Goal: Transaction & Acquisition: Purchase product/service

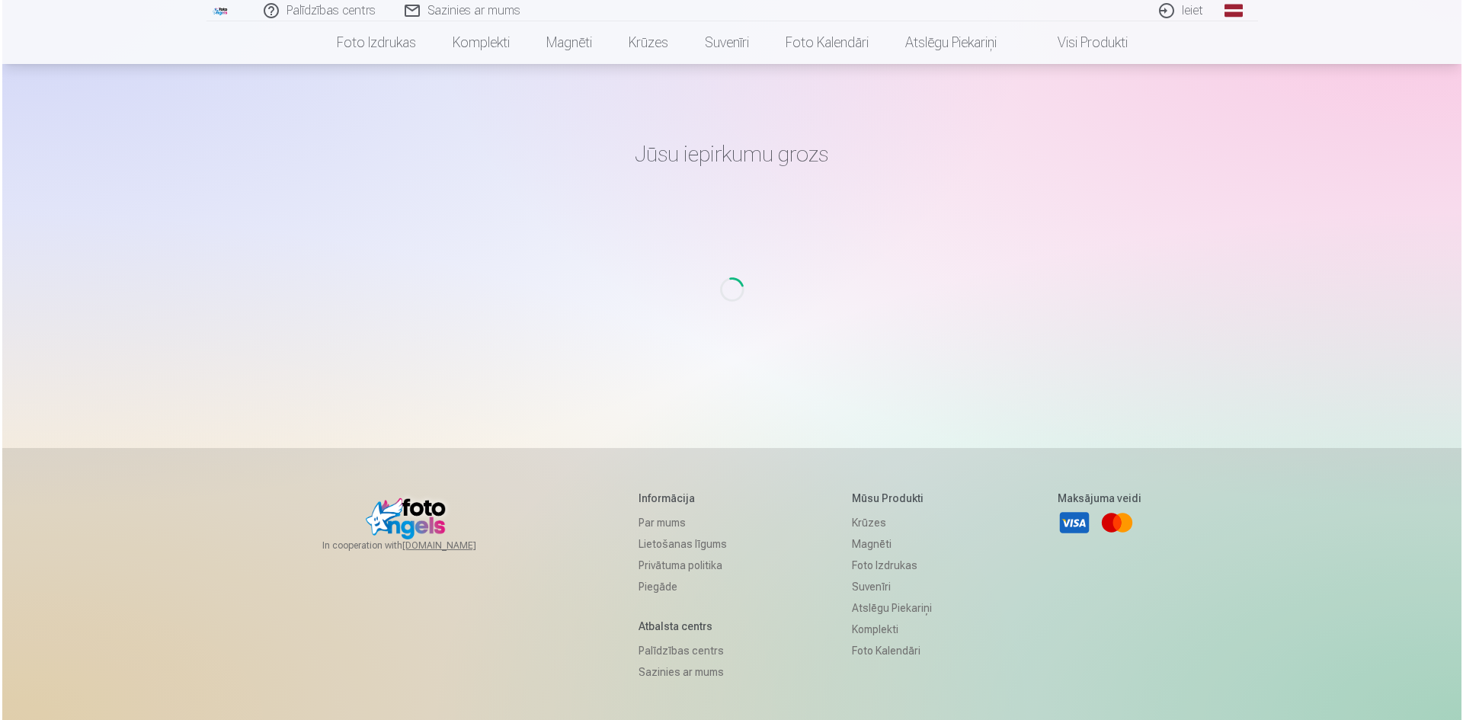
scroll to position [147, 0]
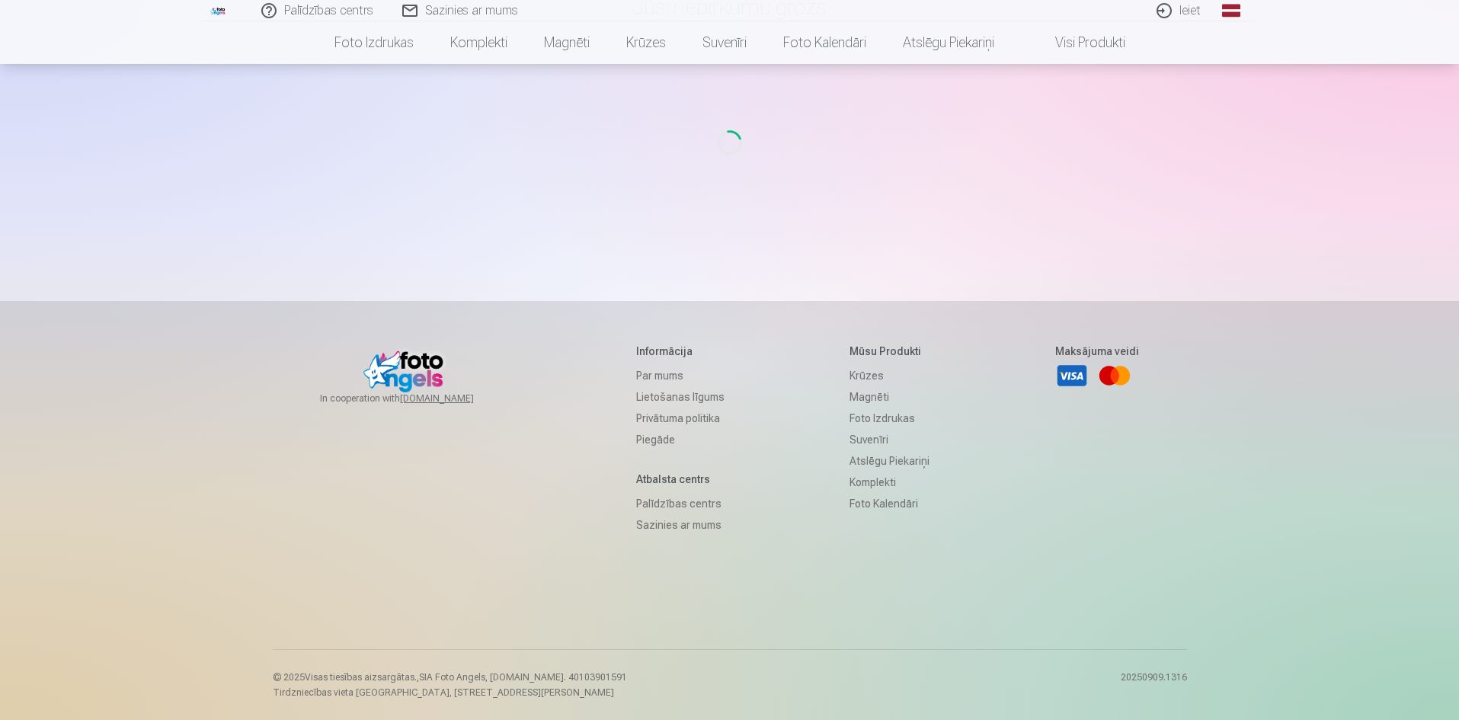
click at [1191, 15] on link "Ieiet" at bounding box center [1179, 10] width 73 height 21
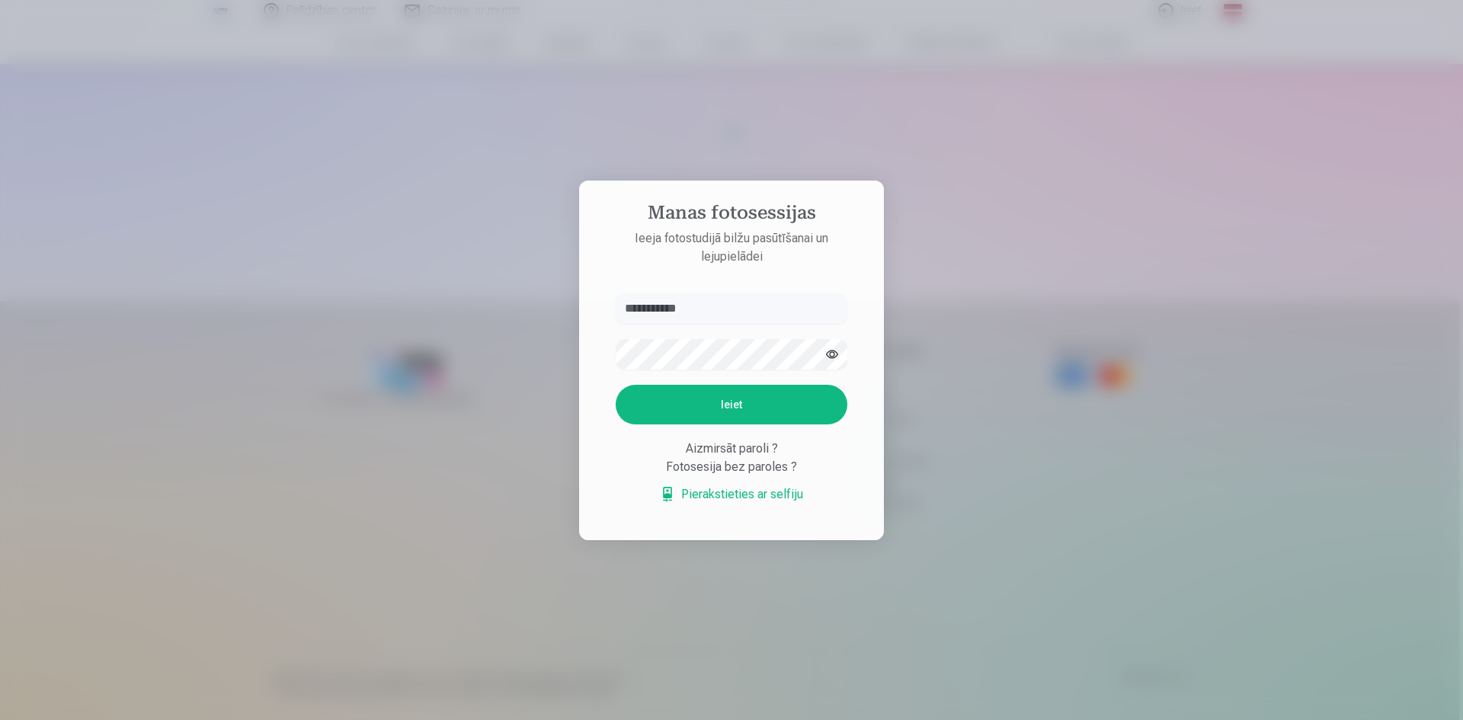
type input "**********"
click at [712, 405] on button "Ieiet" at bounding box center [732, 405] width 232 height 40
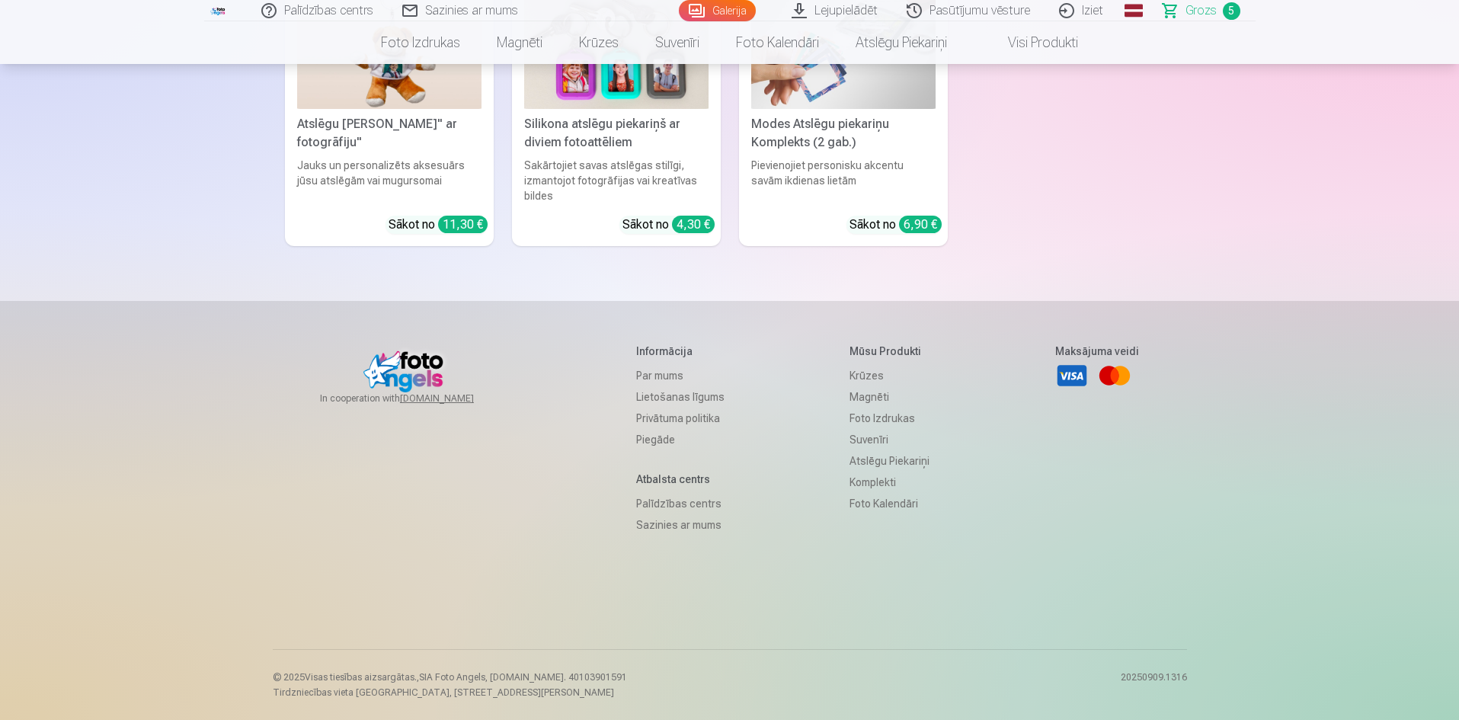
scroll to position [5107, 0]
click at [1197, 13] on span "Grozs" at bounding box center [1200, 11] width 31 height 18
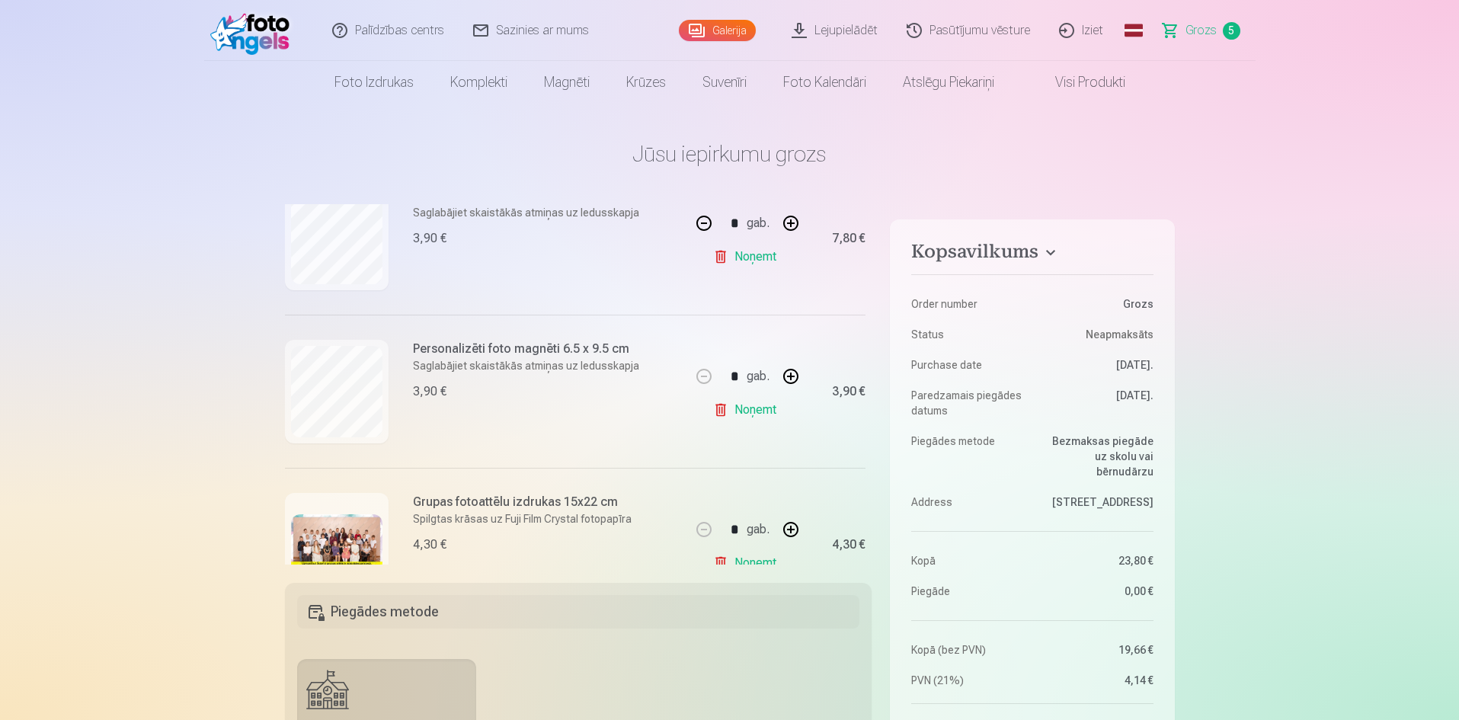
scroll to position [0, 0]
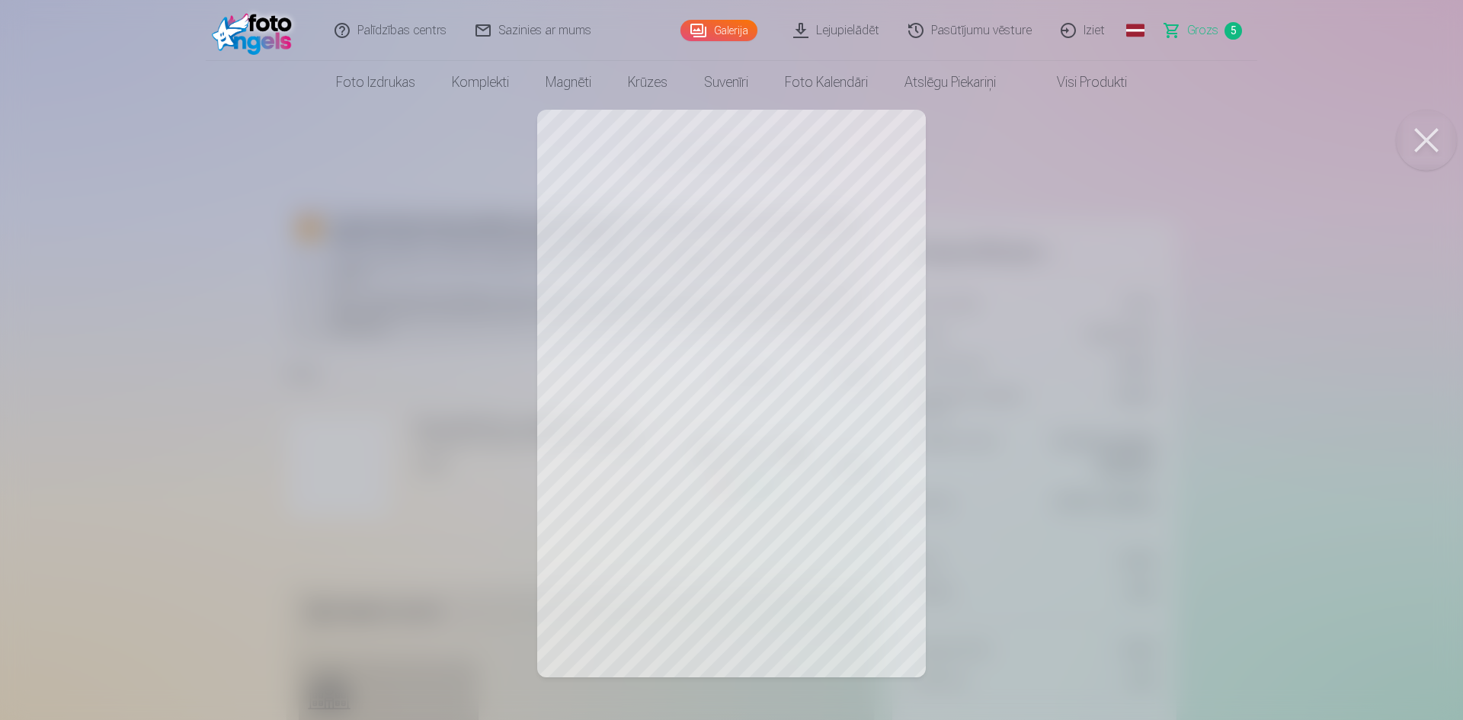
click at [1435, 142] on button at bounding box center [1426, 140] width 61 height 61
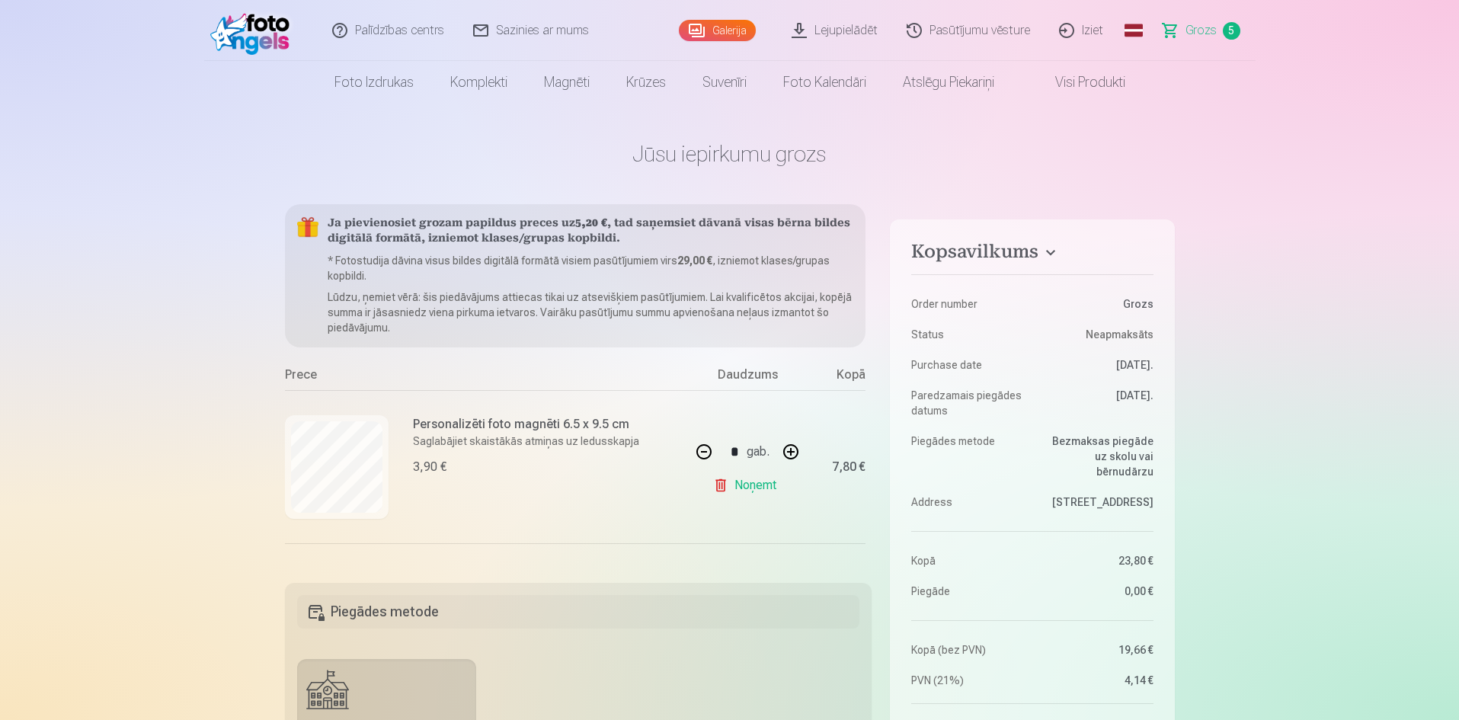
scroll to position [229, 0]
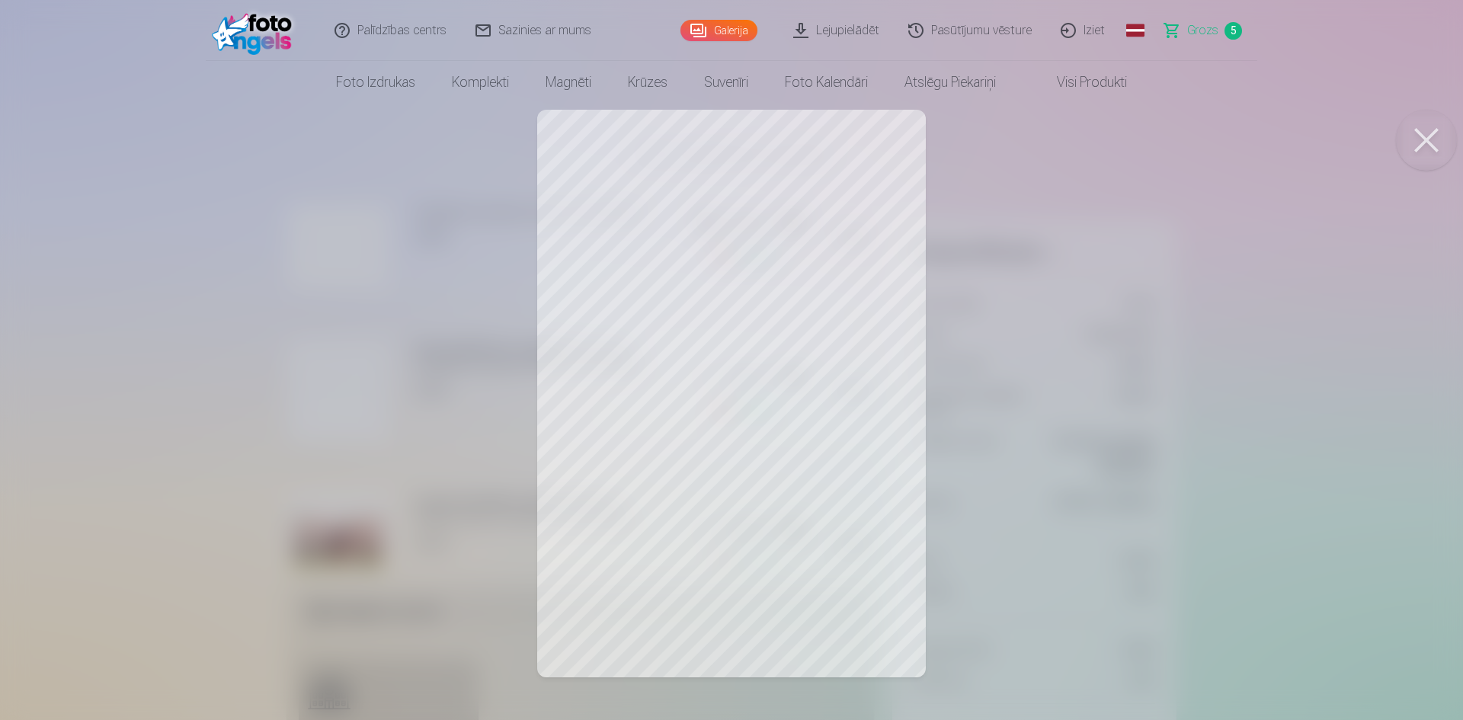
click at [1421, 136] on button at bounding box center [1426, 140] width 61 height 61
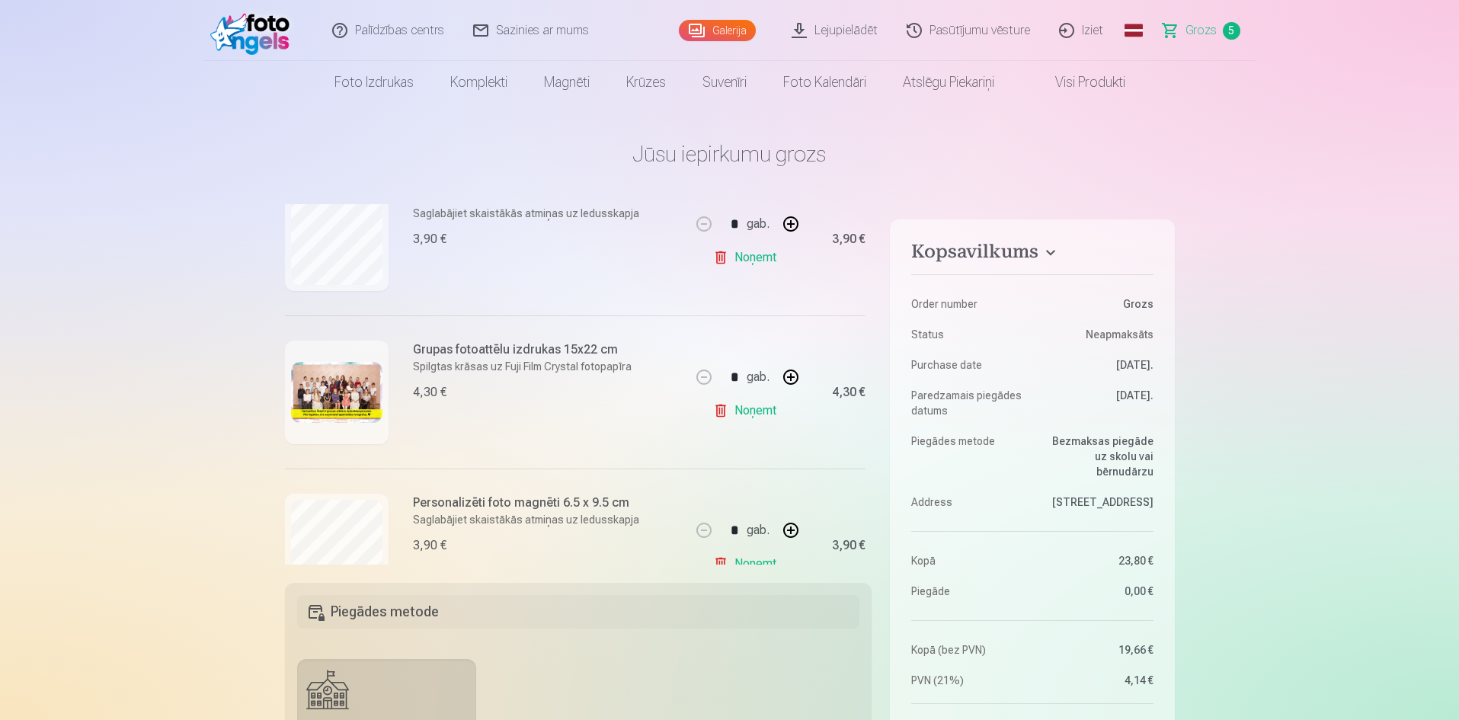
scroll to position [533, 0]
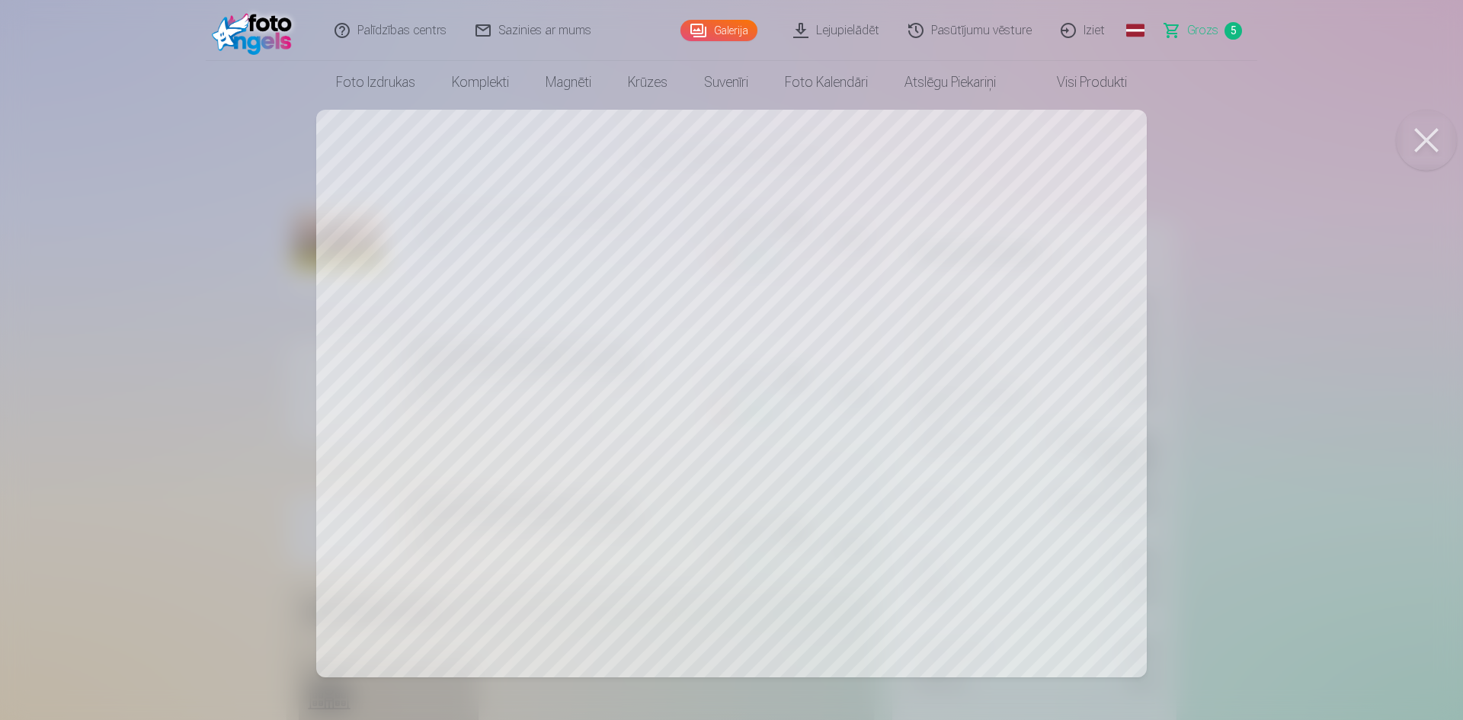
click at [1421, 132] on button at bounding box center [1426, 140] width 61 height 61
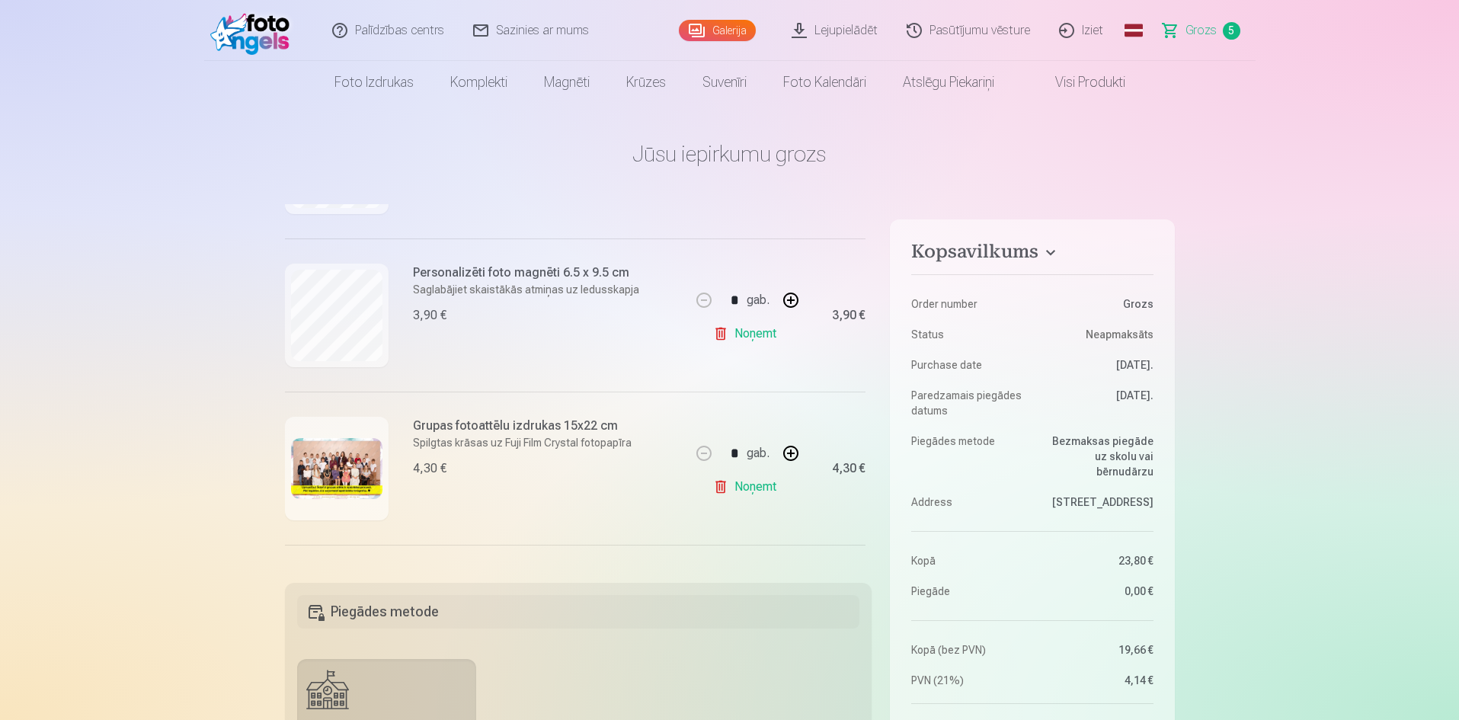
scroll to position [152, 0]
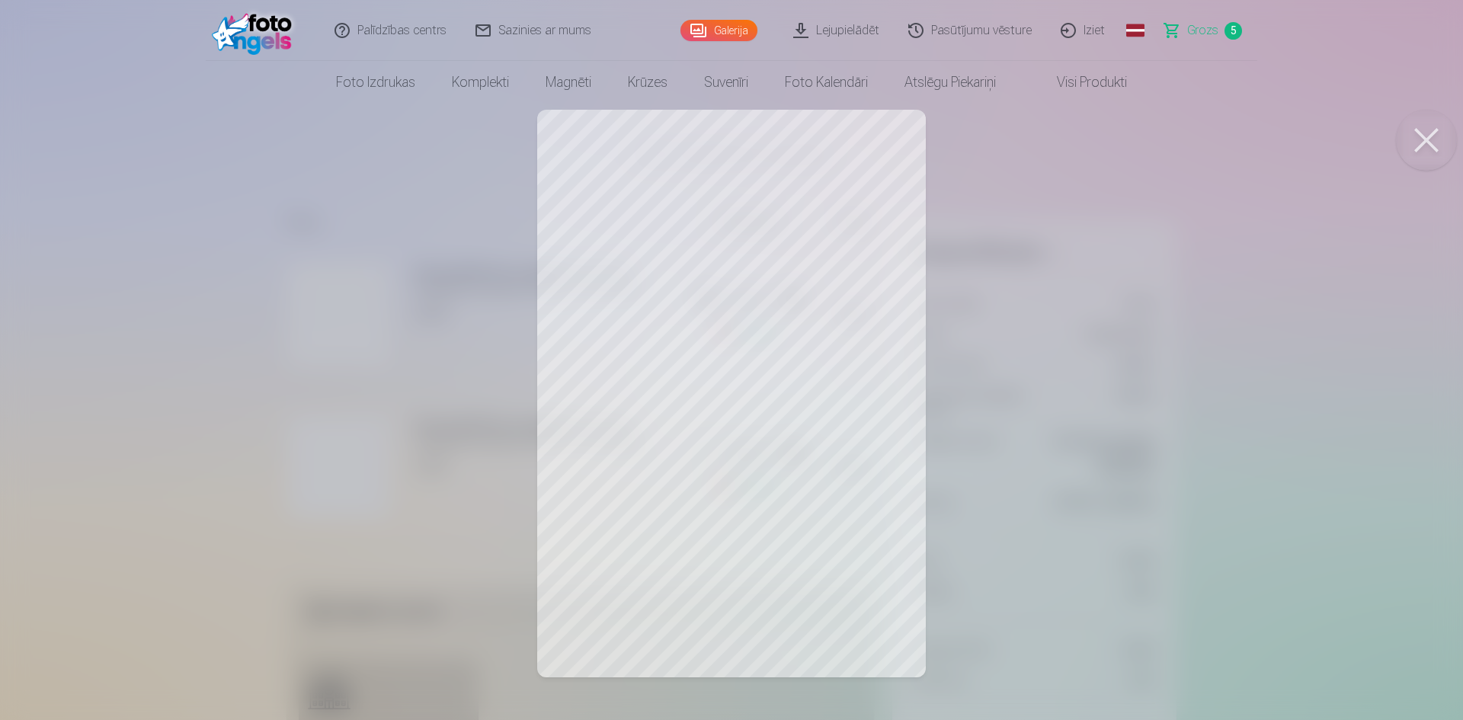
click at [1425, 139] on button at bounding box center [1426, 140] width 61 height 61
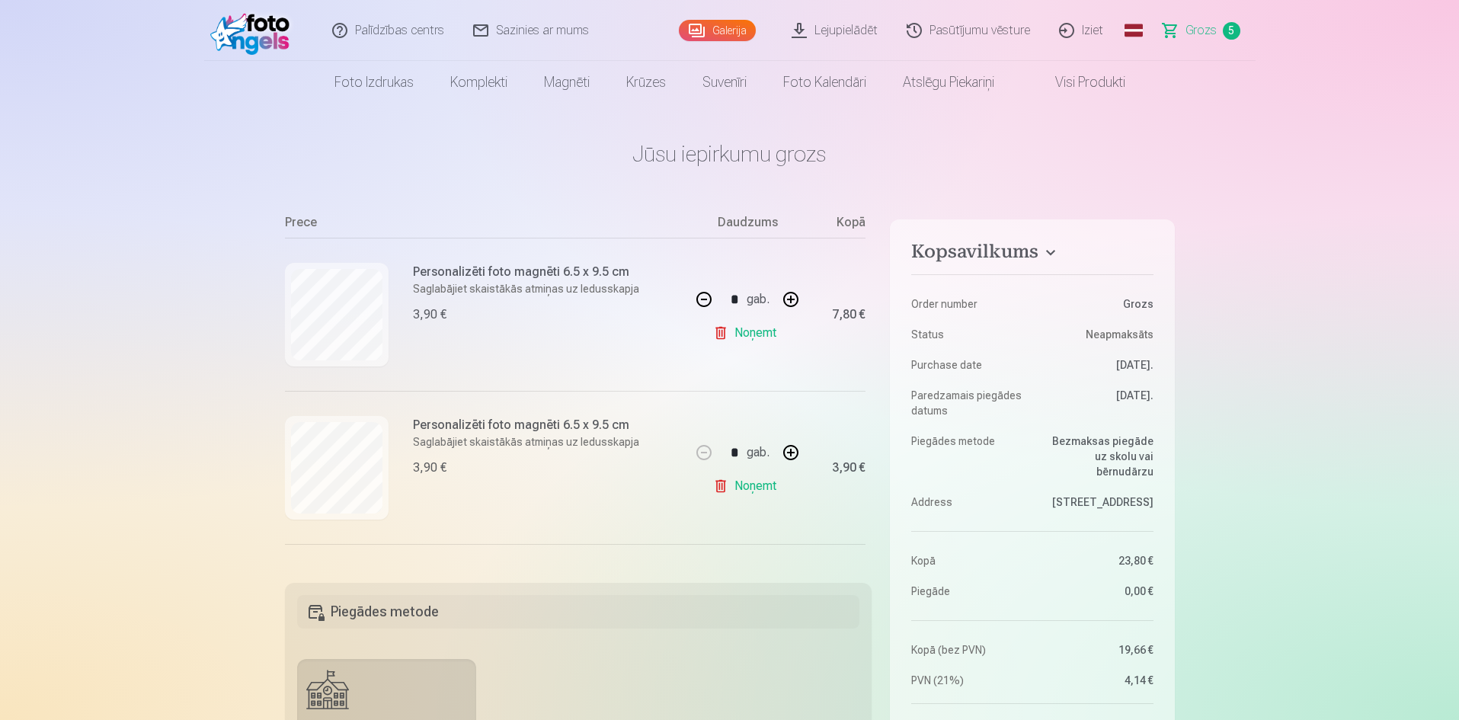
scroll to position [457, 0]
click at [786, 456] on button "button" at bounding box center [790, 454] width 37 height 37
type input "*"
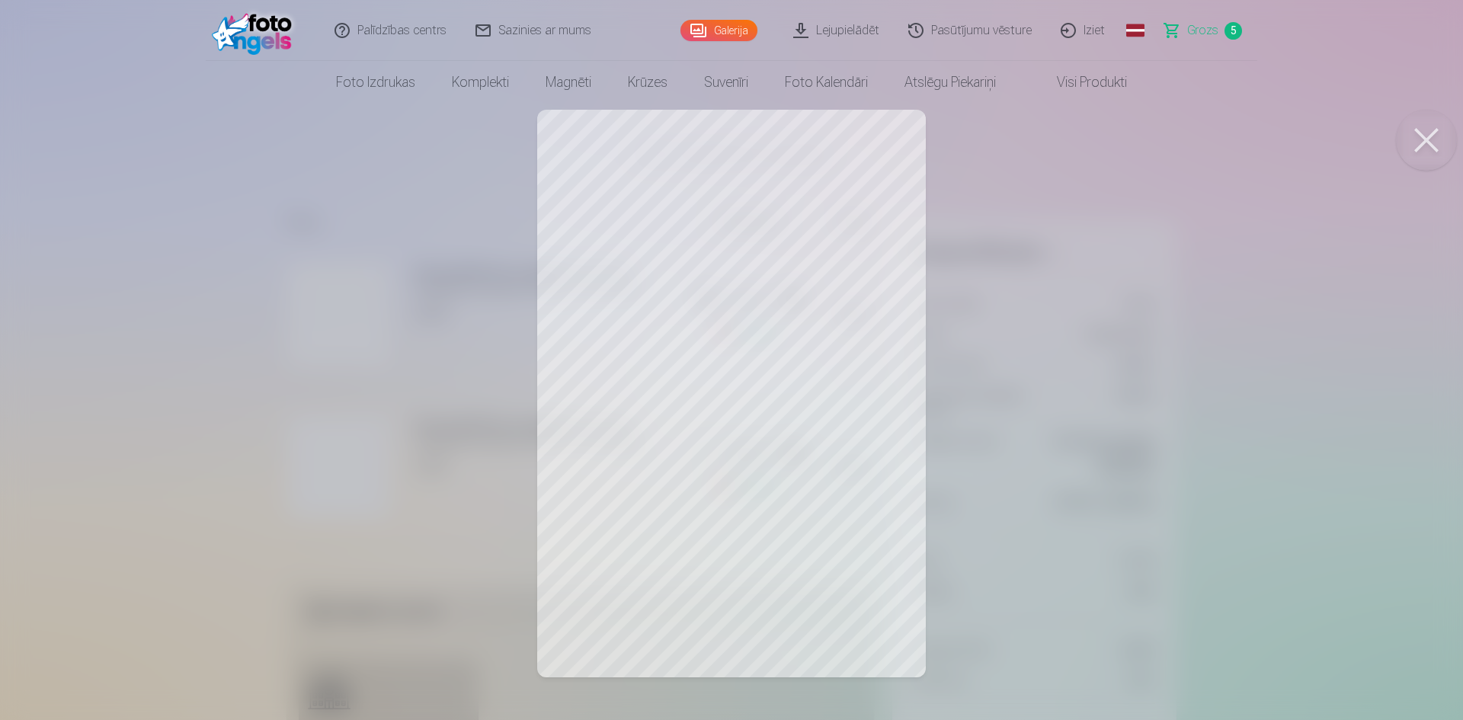
click at [1424, 138] on button at bounding box center [1426, 140] width 61 height 61
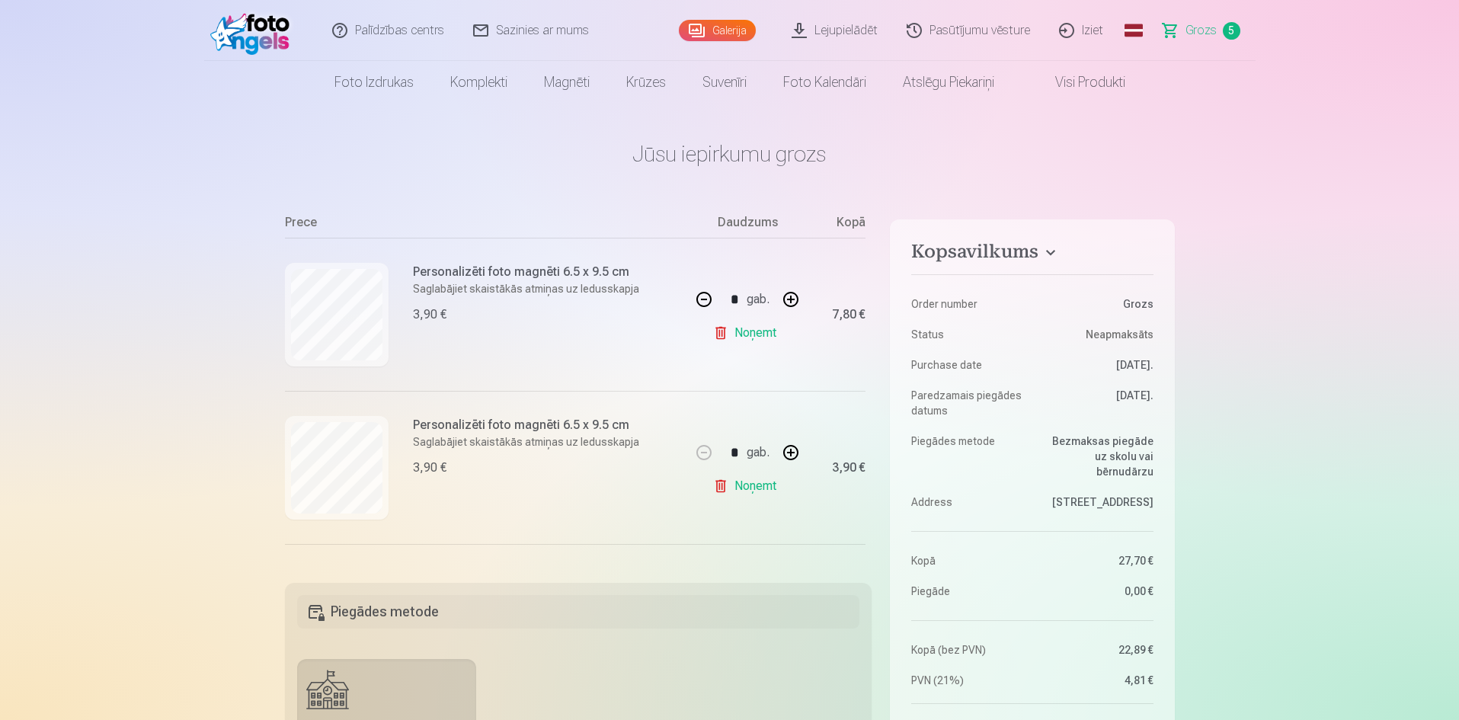
click at [697, 299] on button "button" at bounding box center [704, 299] width 37 height 37
type input "*"
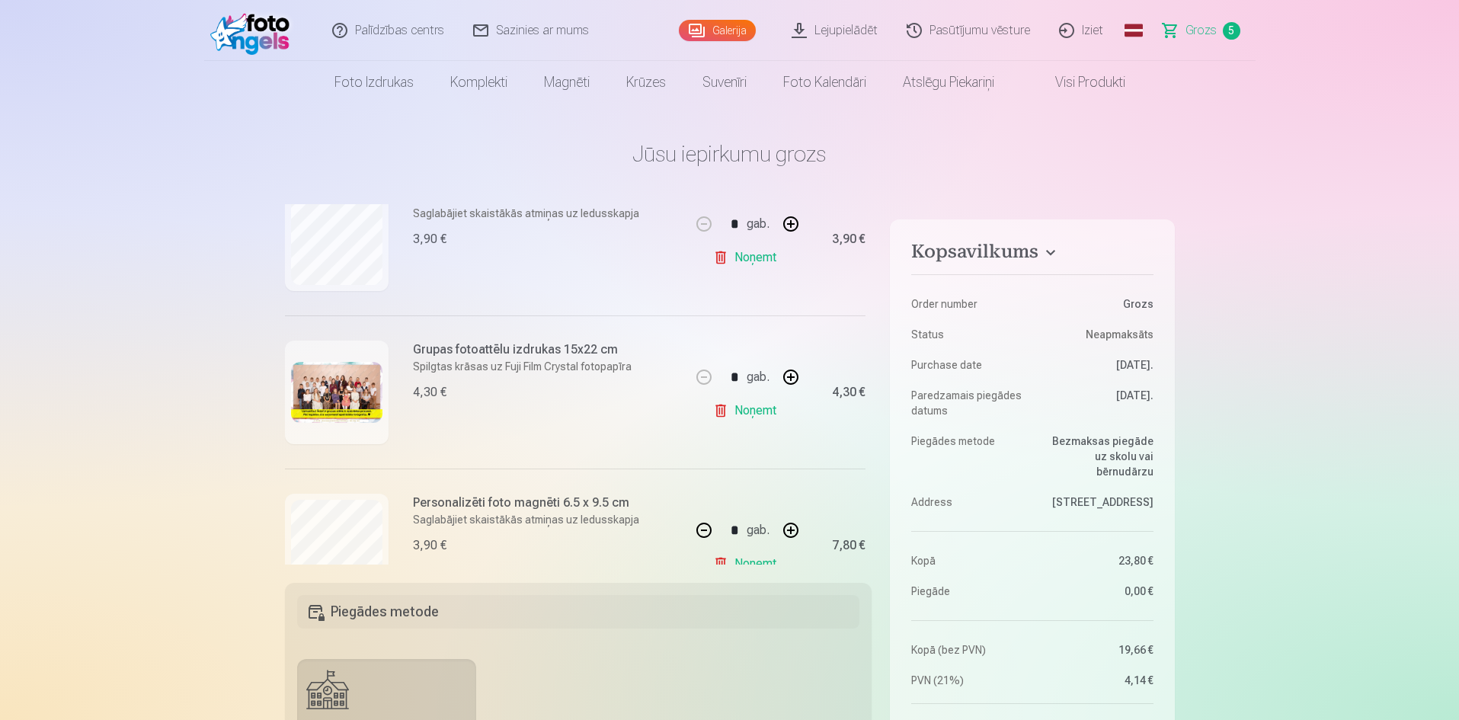
scroll to position [595, 0]
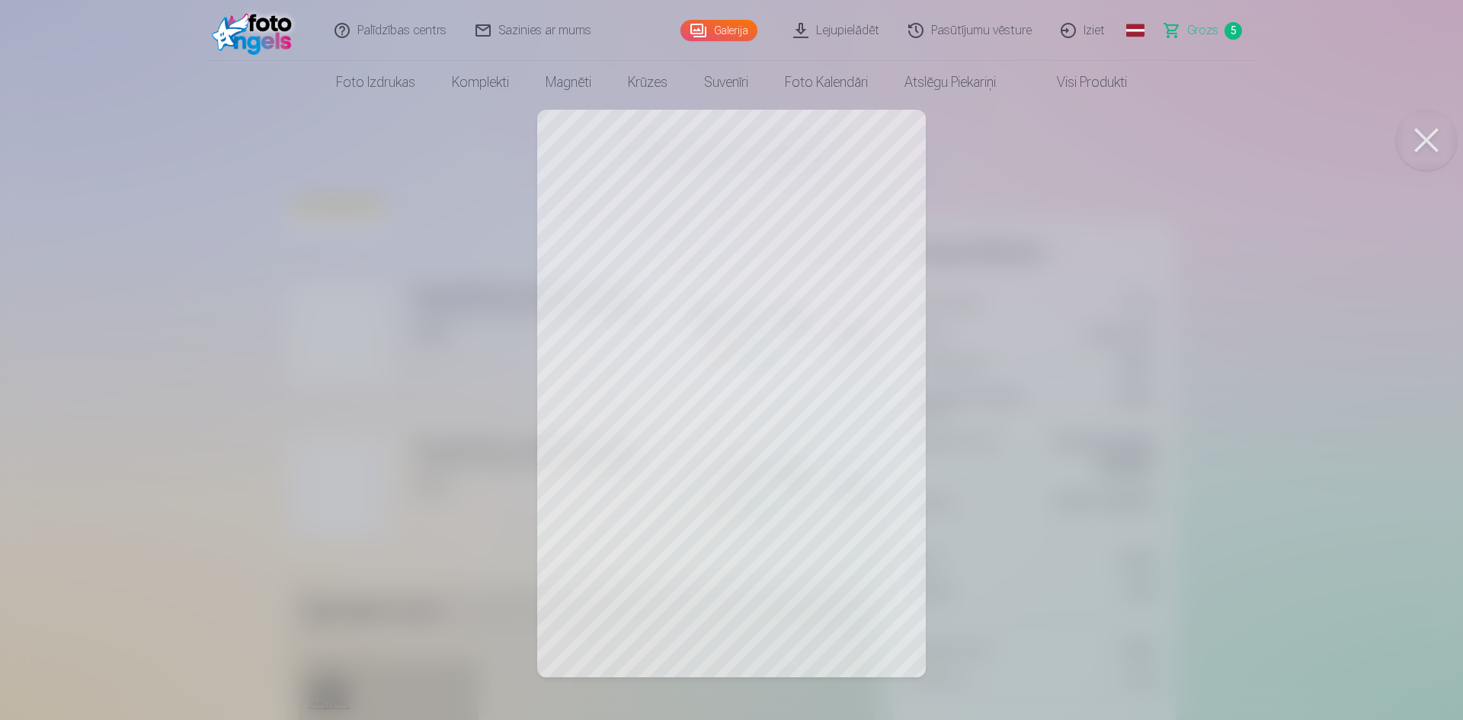
click at [1417, 143] on button at bounding box center [1426, 140] width 61 height 61
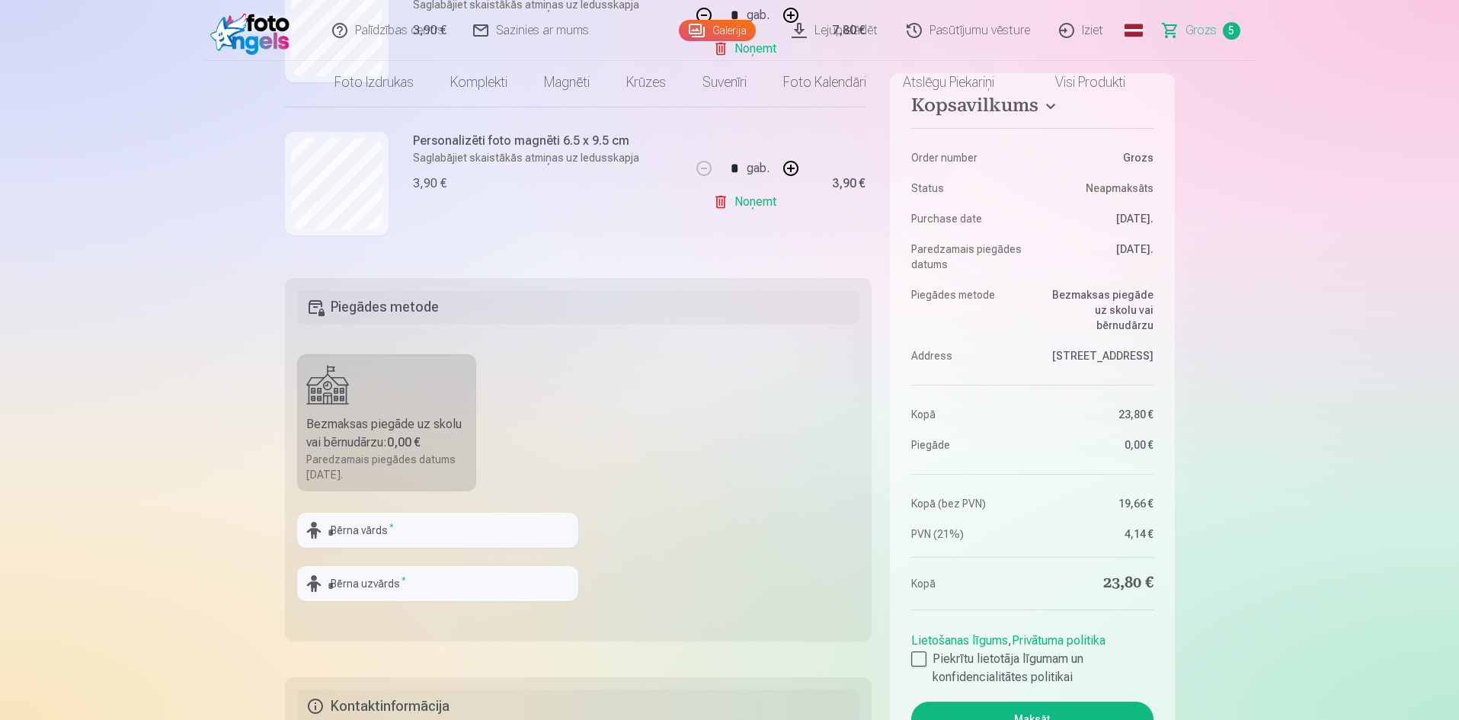
scroll to position [0, 0]
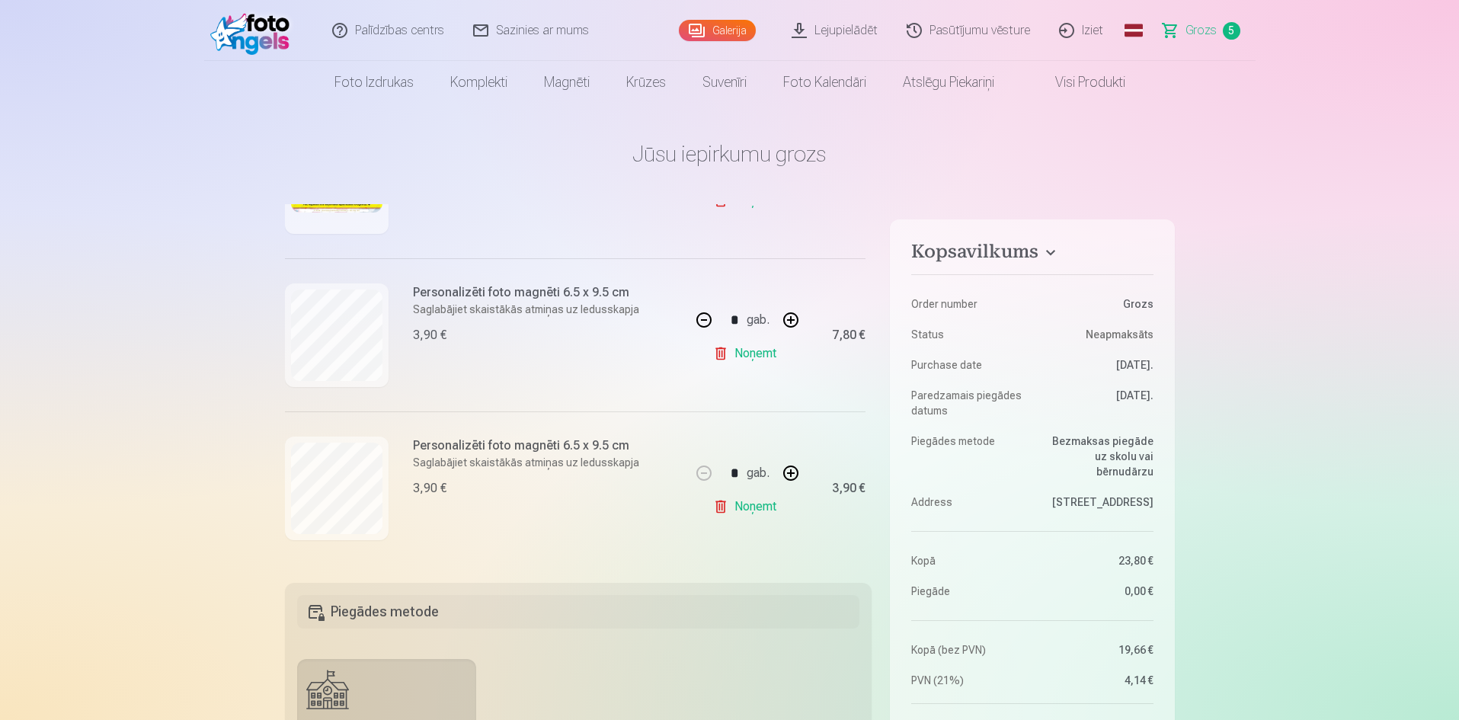
click at [728, 30] on link "Galerija" at bounding box center [717, 30] width 77 height 21
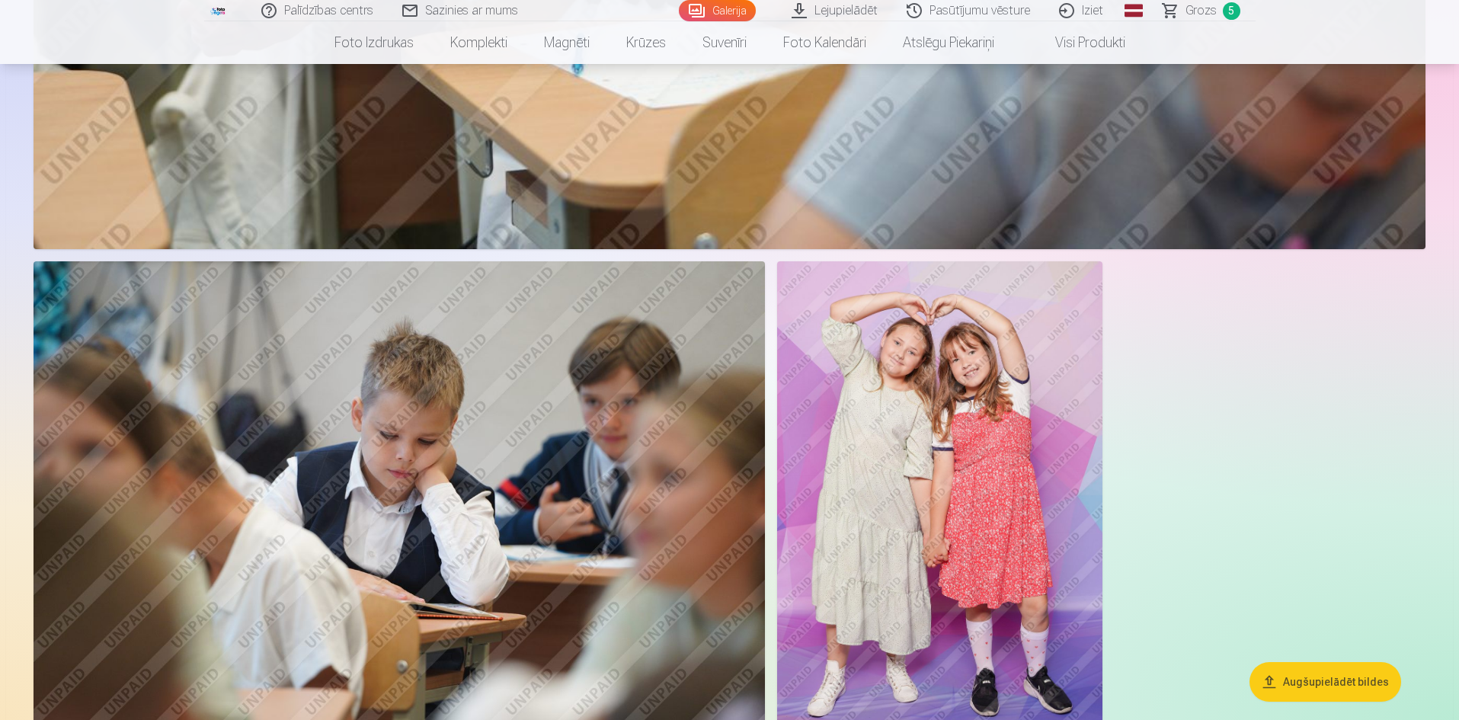
scroll to position [13103, 0]
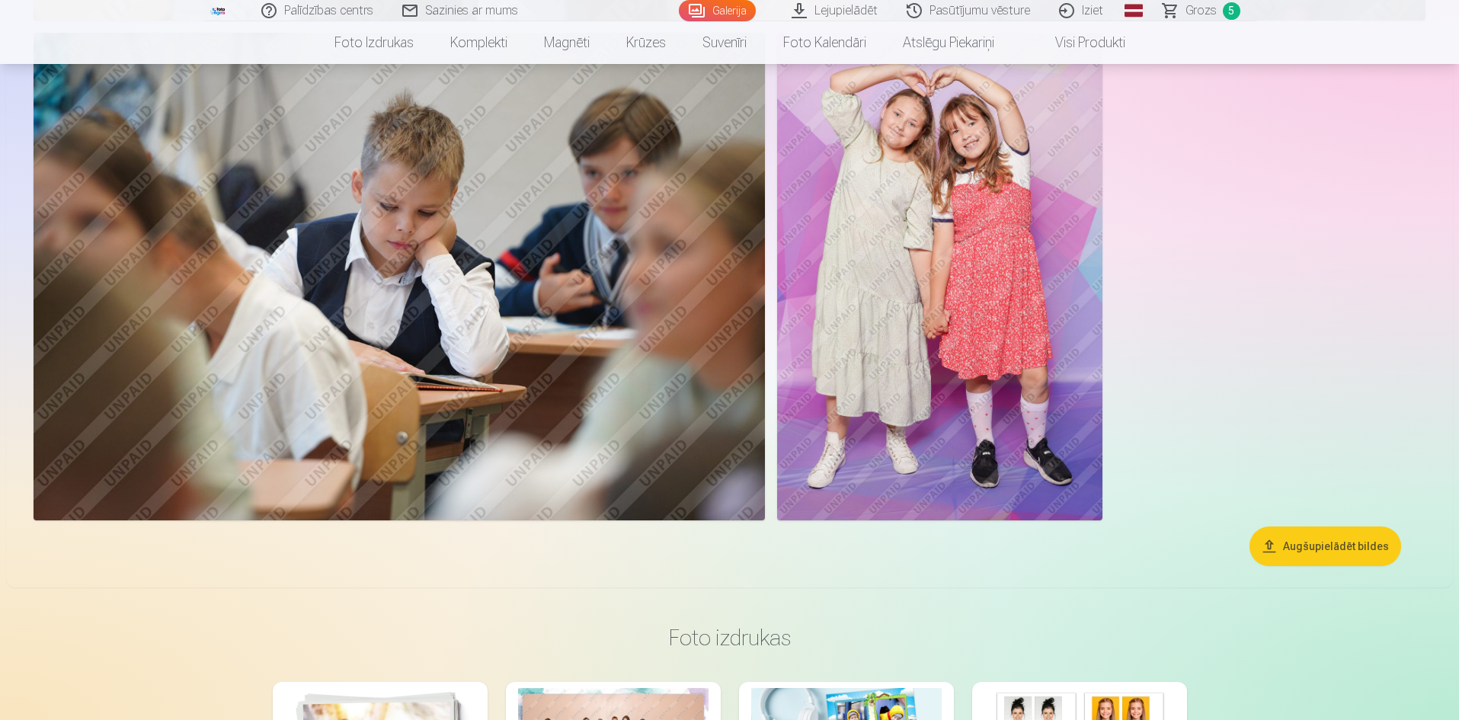
click at [864, 292] on img at bounding box center [939, 277] width 325 height 488
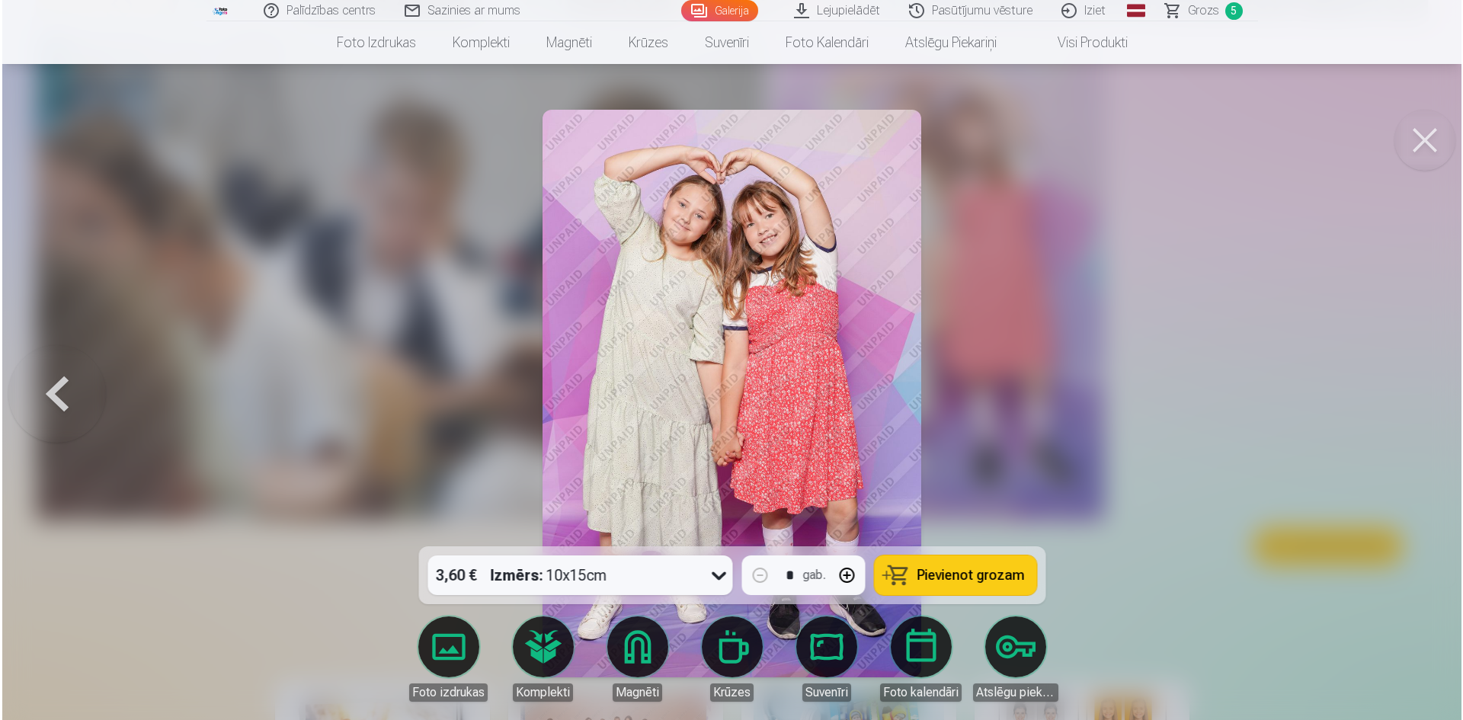
scroll to position [13136, 0]
click at [1150, 211] on div at bounding box center [731, 360] width 1463 height 720
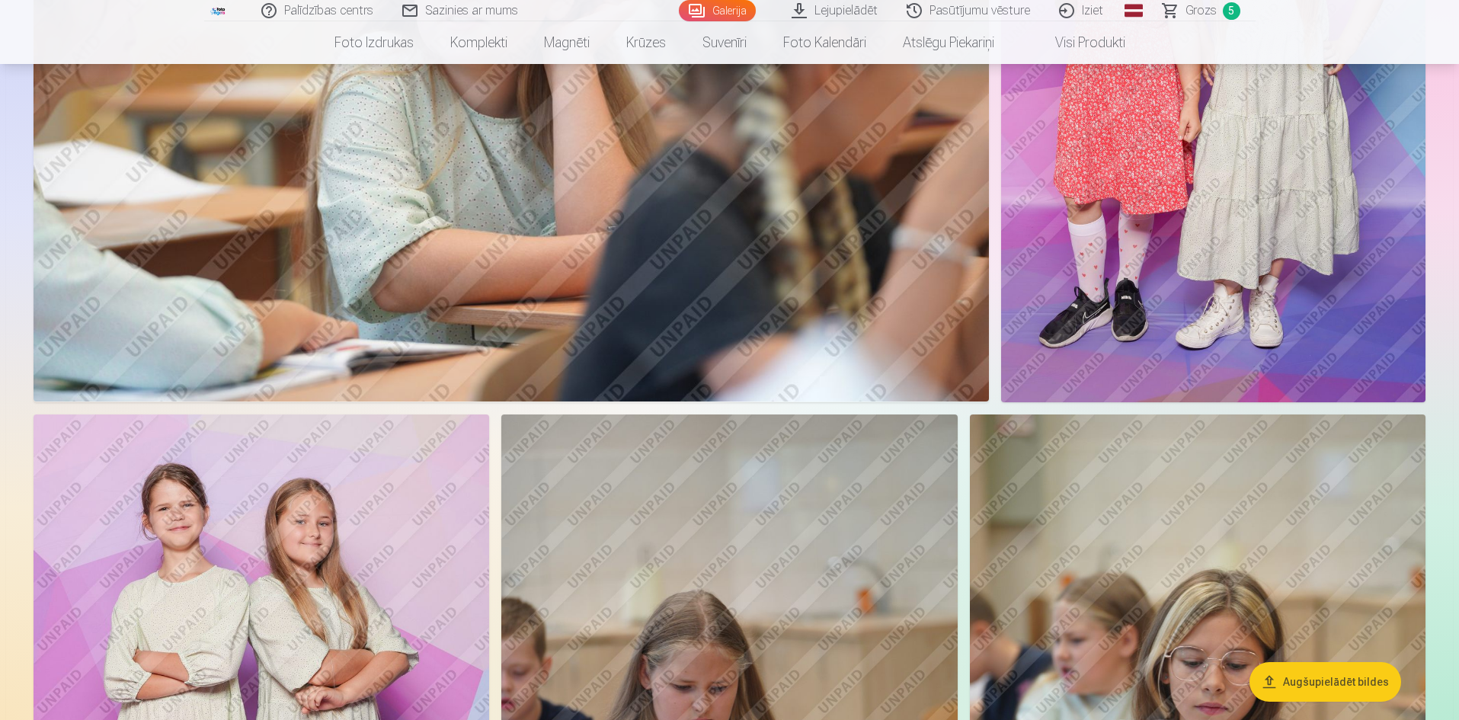
scroll to position [10132, 0]
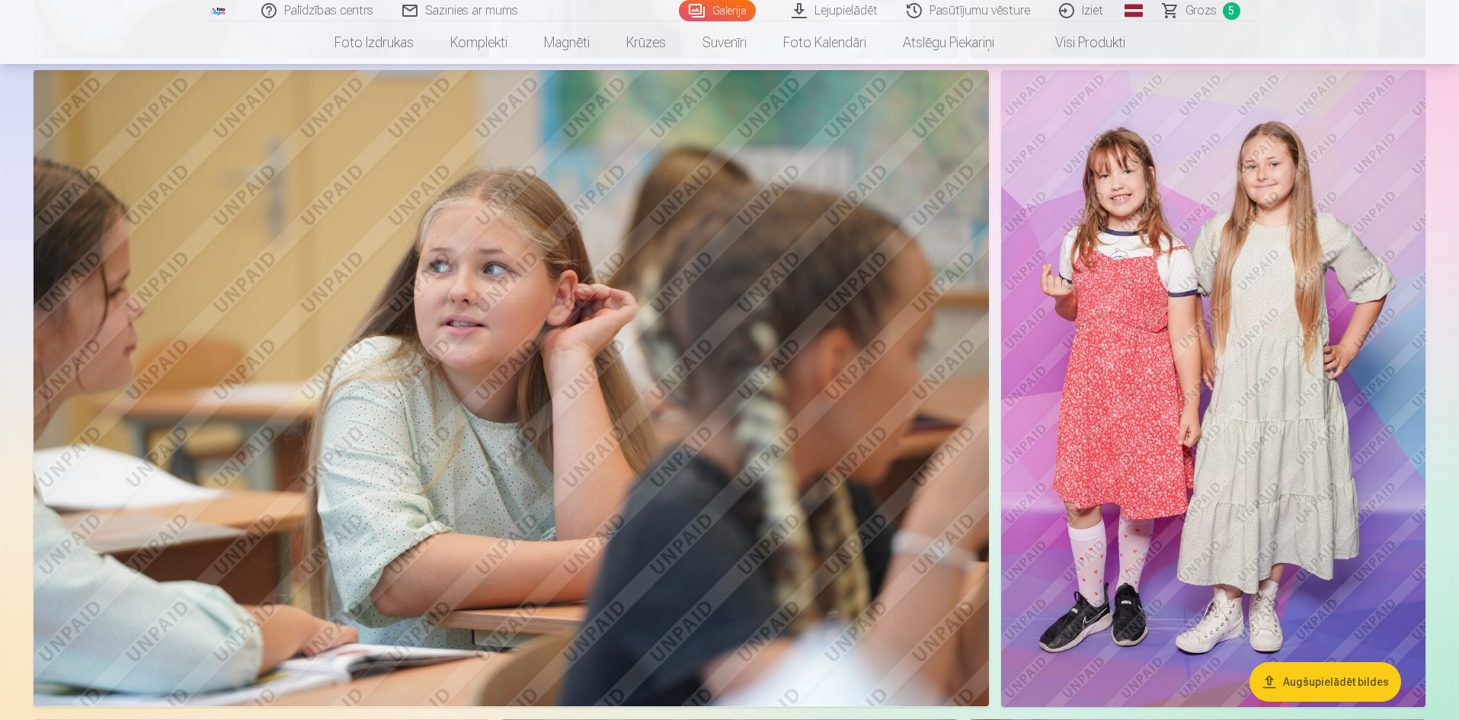
click at [1195, 9] on span "Grozs" at bounding box center [1200, 11] width 31 height 18
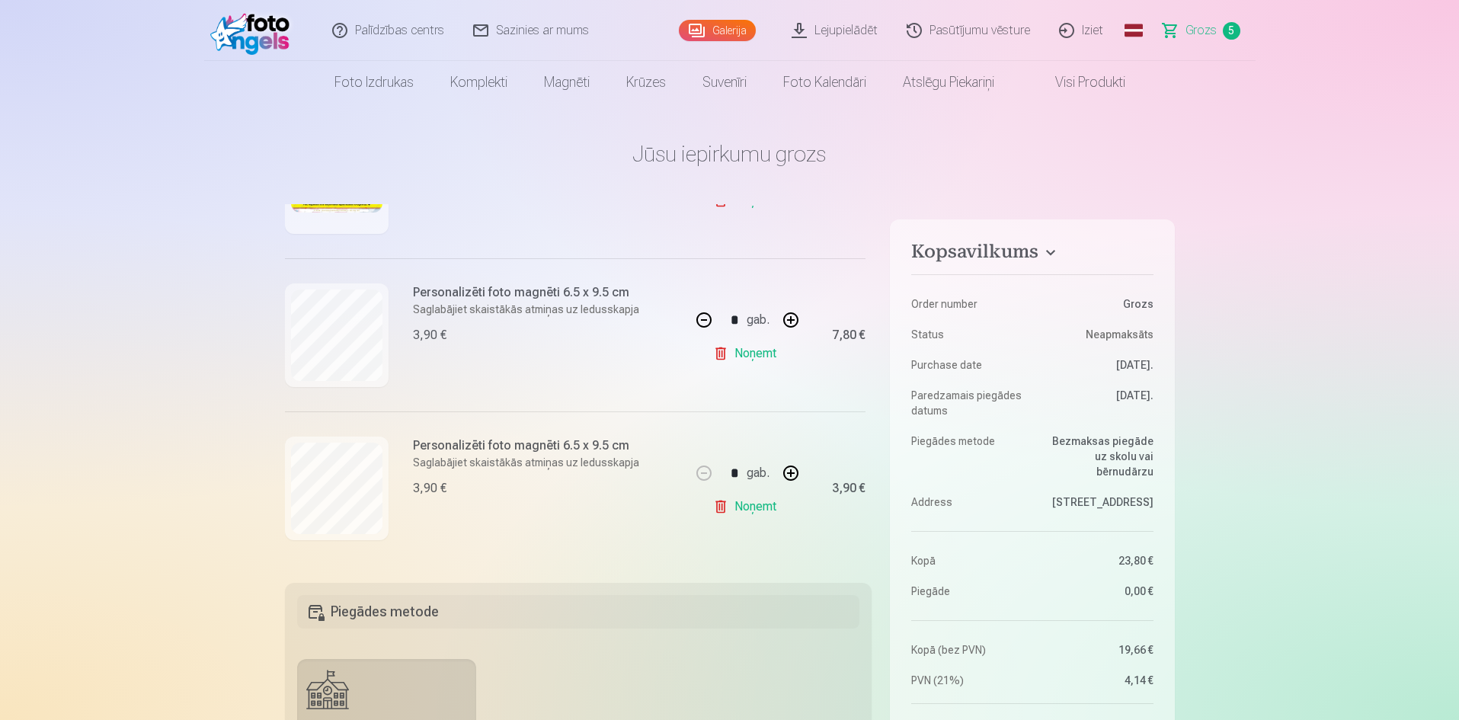
scroll to position [76, 0]
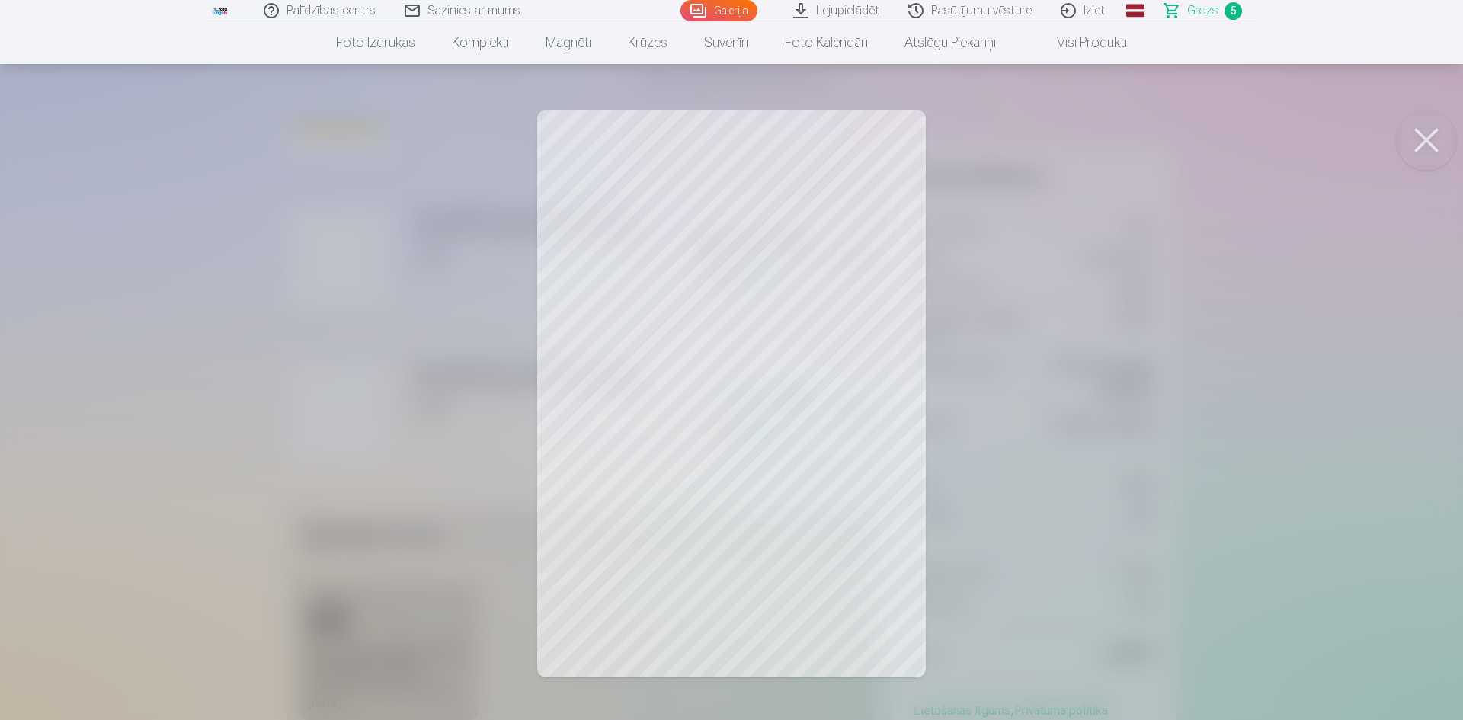
click at [1436, 136] on button at bounding box center [1426, 140] width 61 height 61
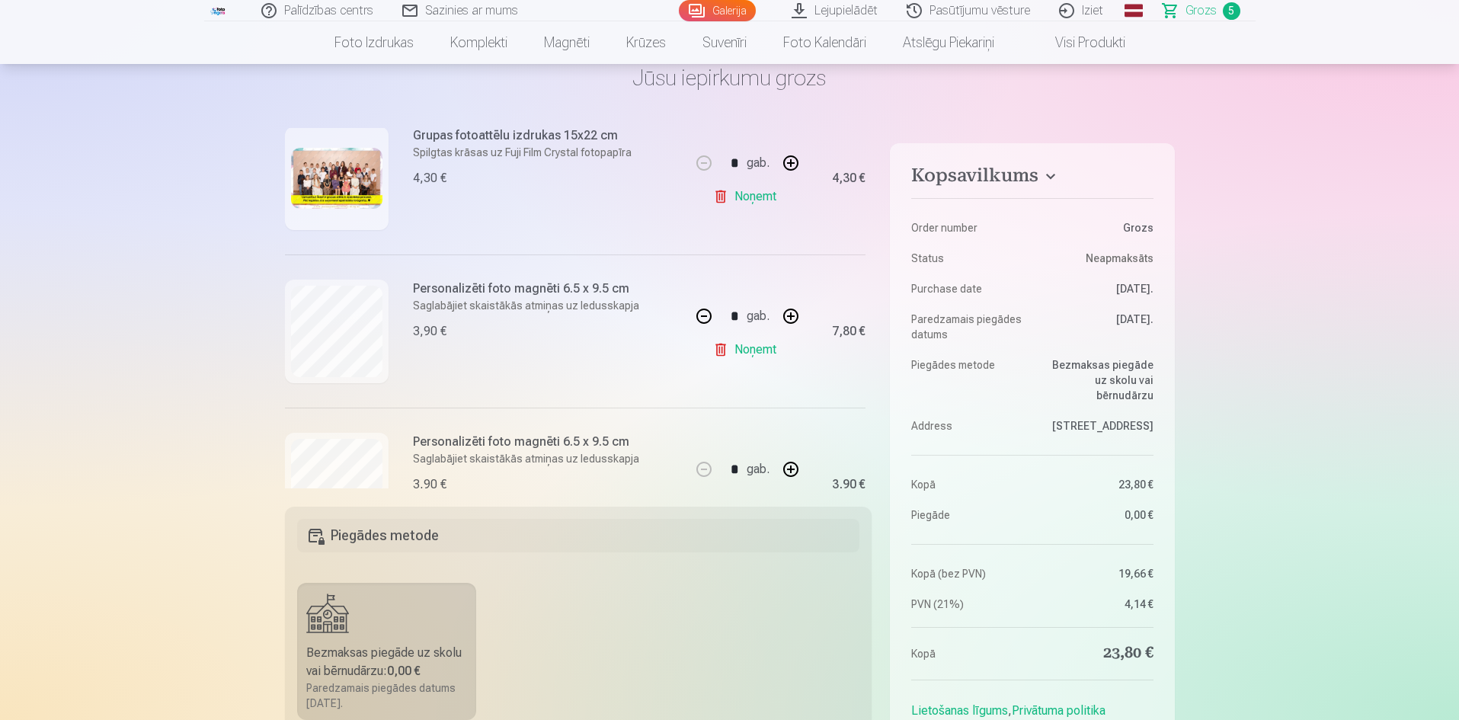
scroll to position [366, 0]
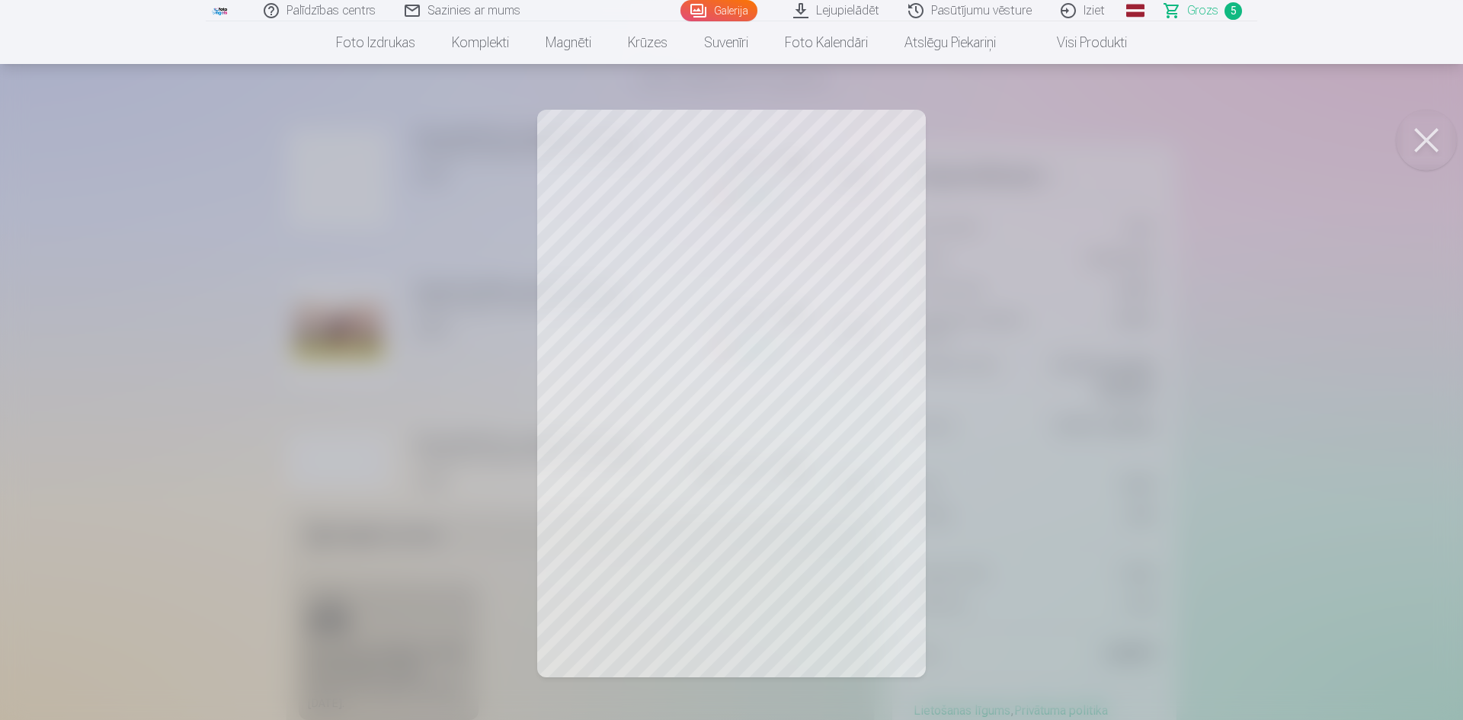
click at [1422, 138] on button at bounding box center [1426, 140] width 61 height 61
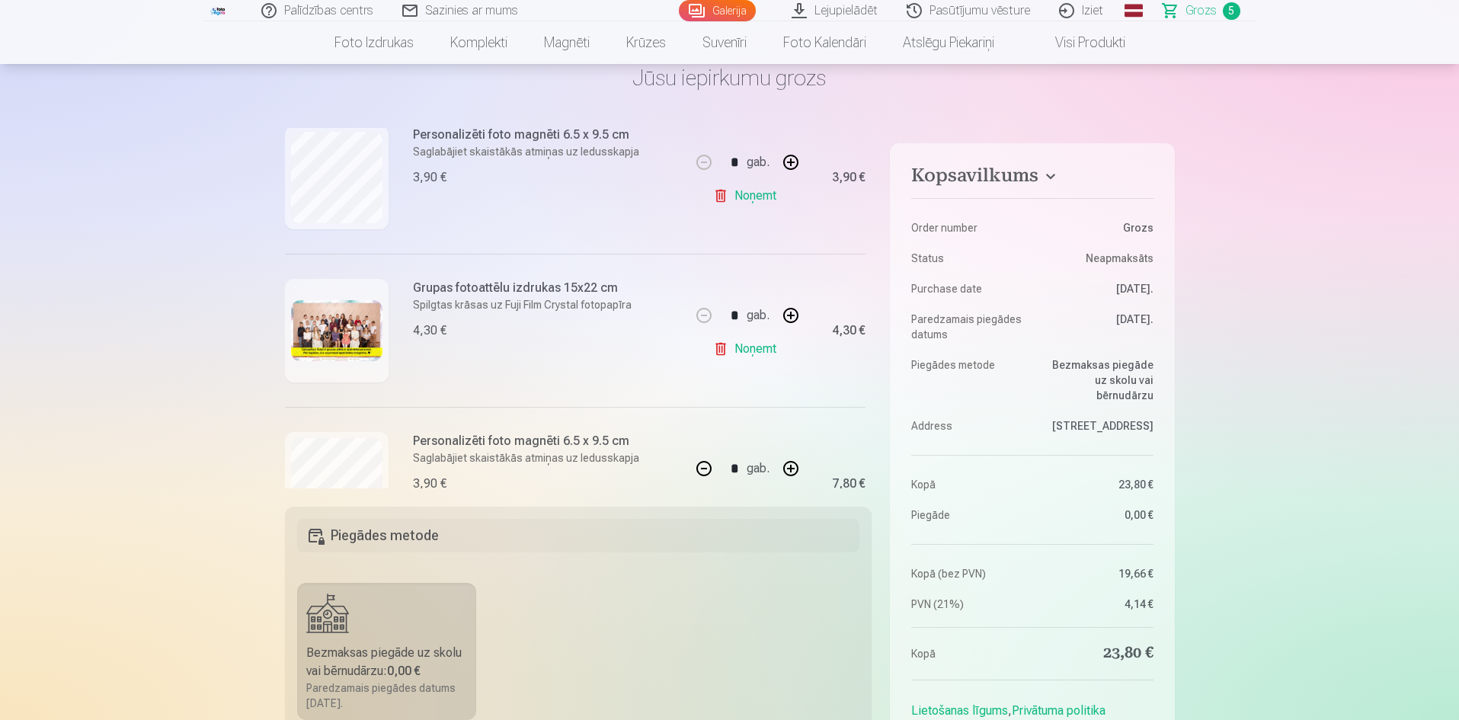
scroll to position [595, 0]
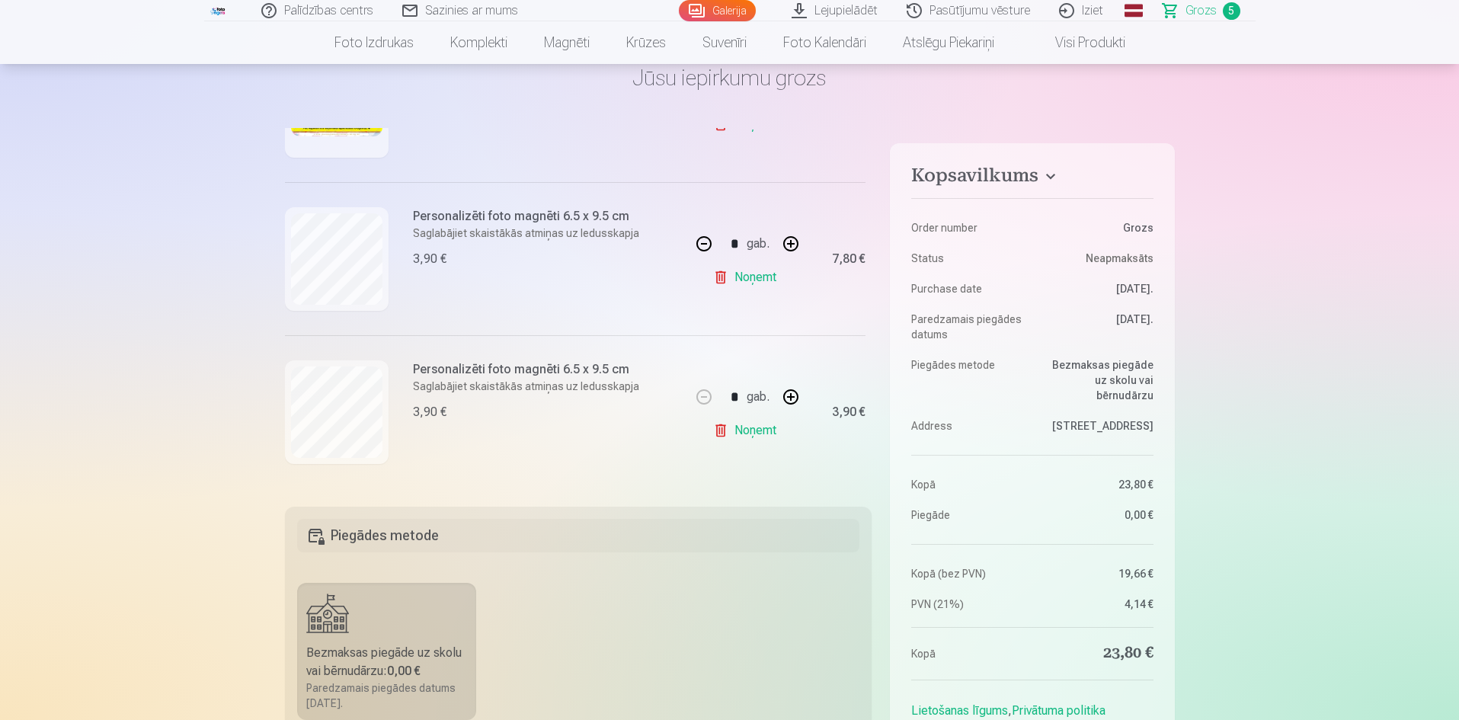
click at [742, 425] on link "Noņemt" at bounding box center [747, 430] width 69 height 30
